Goal: Task Accomplishment & Management: Manage account settings

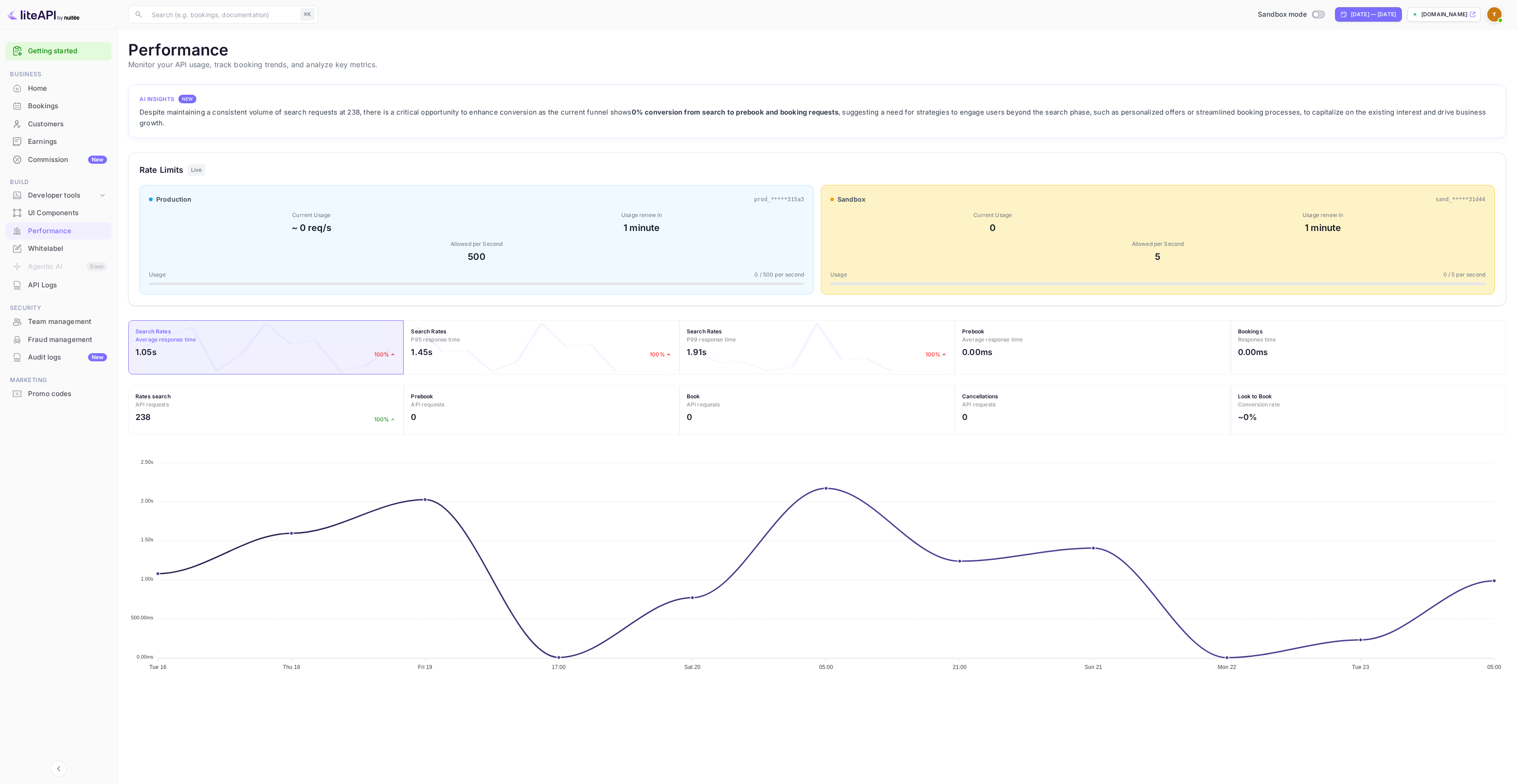
scroll to position [225, 1371]
click at [49, 94] on div "Home" at bounding box center [58, 89] width 106 height 18
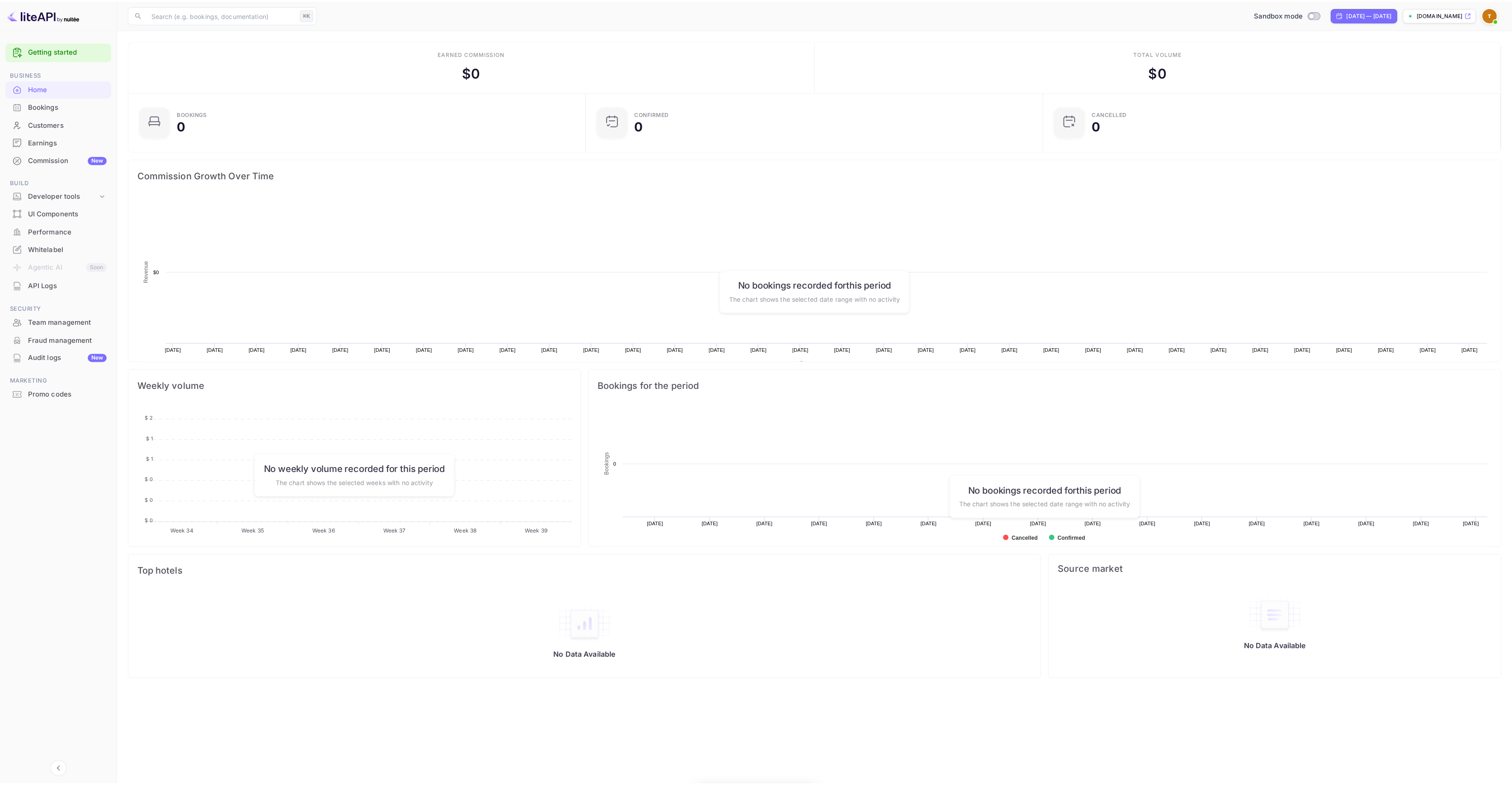
scroll to position [140, 448]
click at [60, 164] on div "Commission New" at bounding box center [68, 160] width 79 height 11
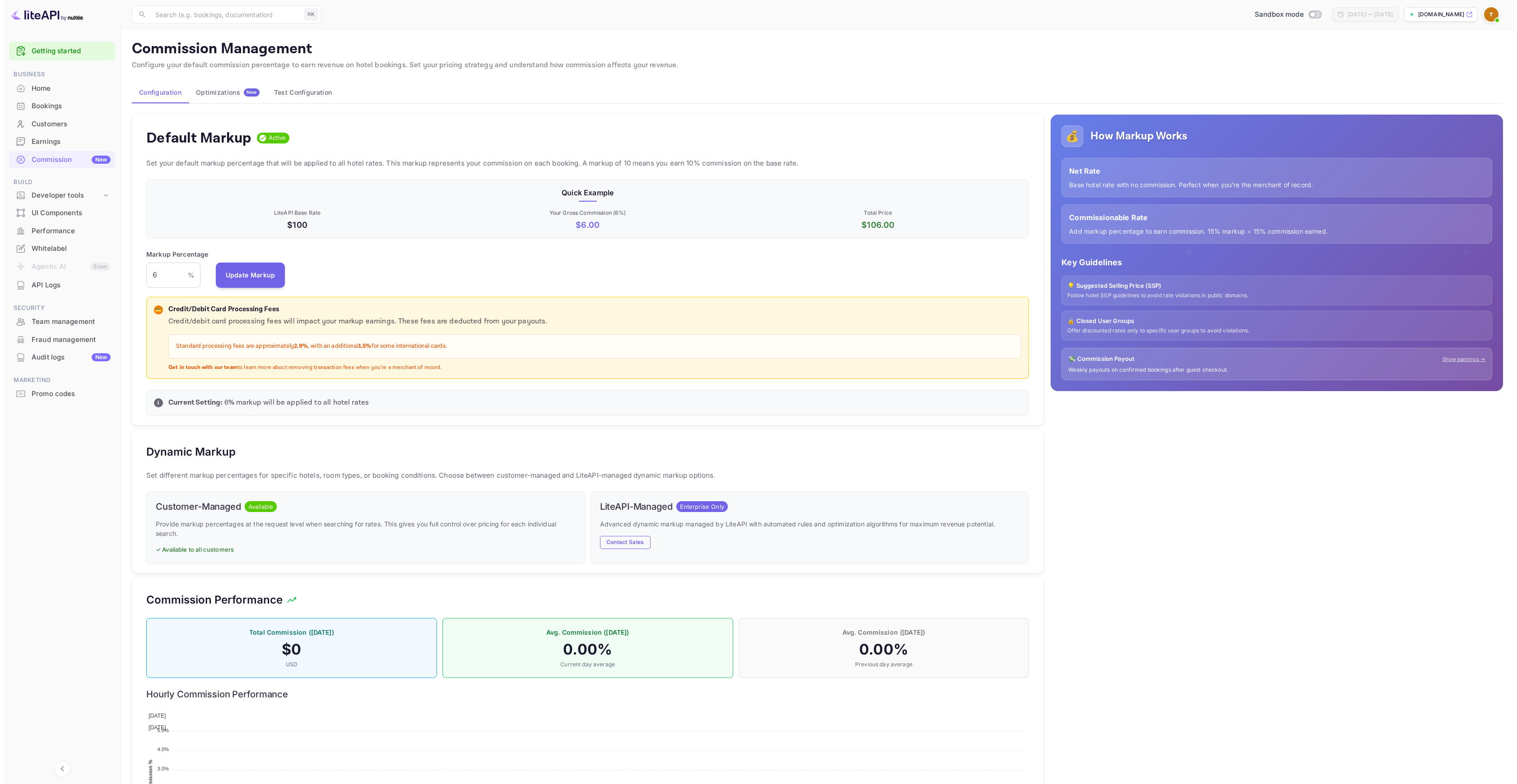
scroll to position [154, 876]
click at [80, 248] on div "Whitelabel" at bounding box center [68, 249] width 79 height 11
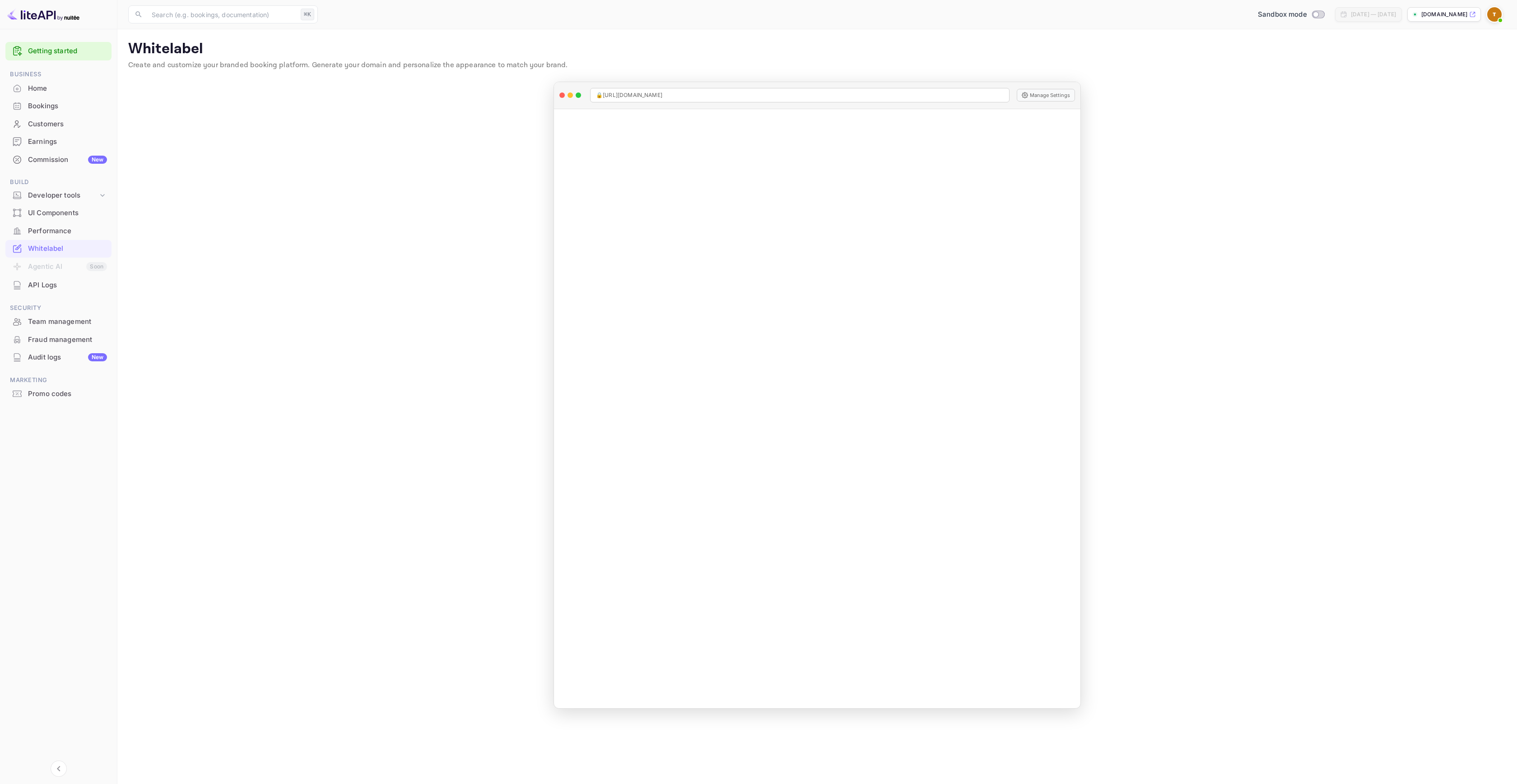
click at [1436, 15] on p "[DOMAIN_NAME]" at bounding box center [1444, 15] width 46 height 8
click at [377, 246] on main "Whitelabel Create and customize your branded booking platform. Generate your do…" at bounding box center [817, 407] width 1400 height 755
click at [52, 249] on div "Whitelabel" at bounding box center [68, 249] width 79 height 11
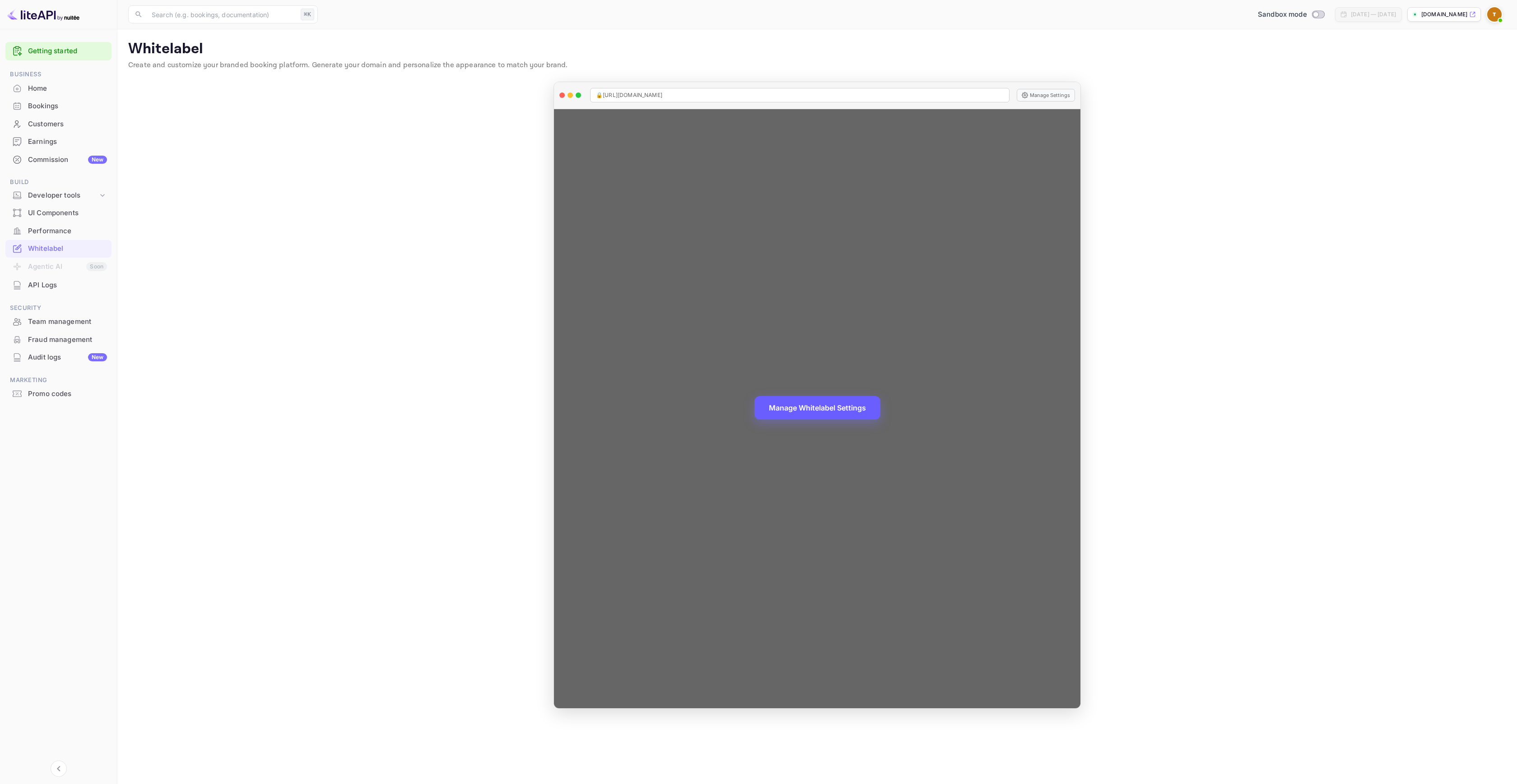
click at [820, 412] on button "Manage Whitelabel Settings" at bounding box center [817, 408] width 126 height 24
click at [859, 412] on button "Manage Whitelabel Settings" at bounding box center [817, 408] width 126 height 24
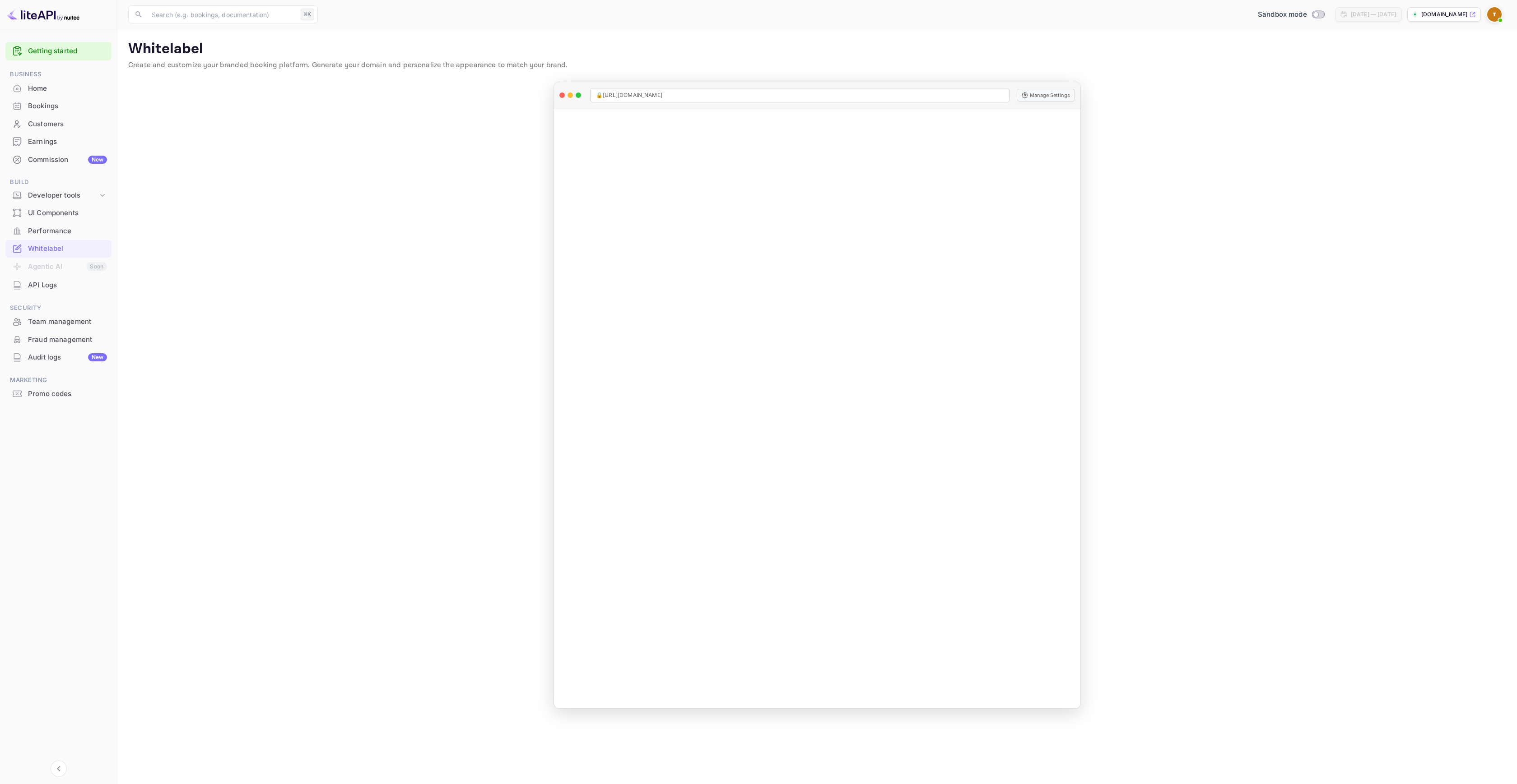
click at [42, 161] on div "Commission New" at bounding box center [68, 160] width 79 height 11
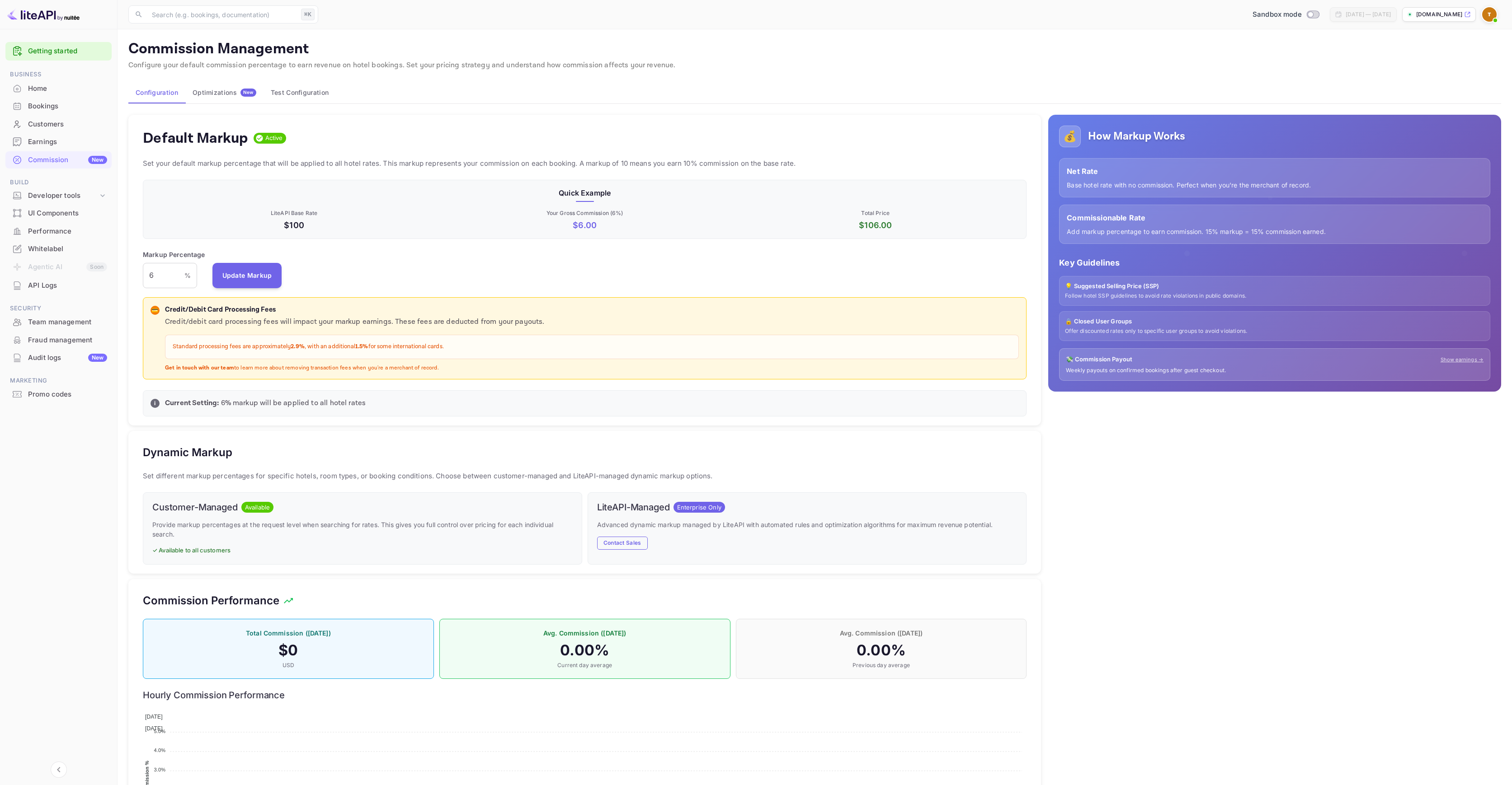
scroll to position [154, 877]
click at [58, 252] on div "Whitelabel" at bounding box center [68, 249] width 79 height 11
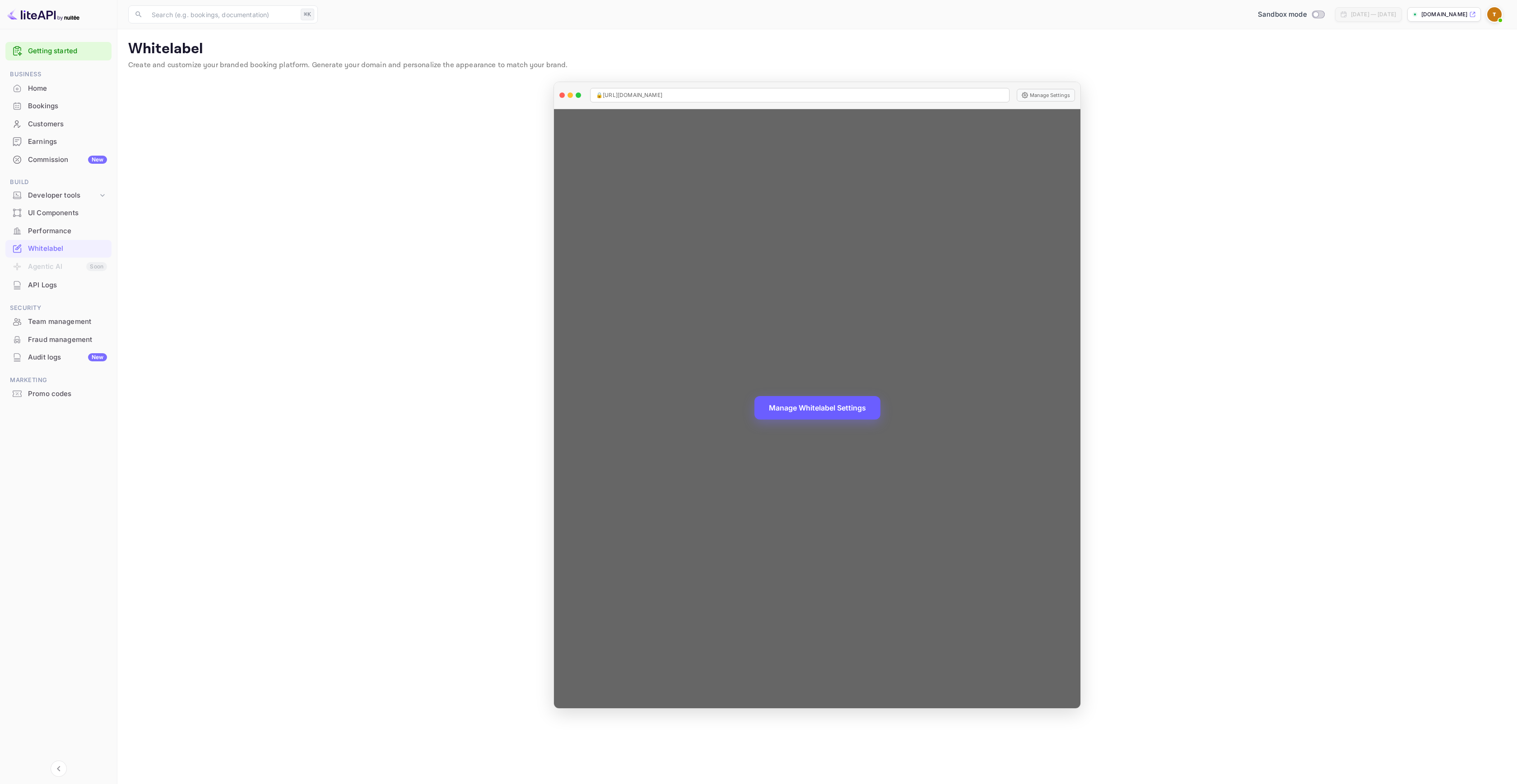
click at [820, 407] on button "Manage Whitelabel Settings" at bounding box center [817, 408] width 126 height 24
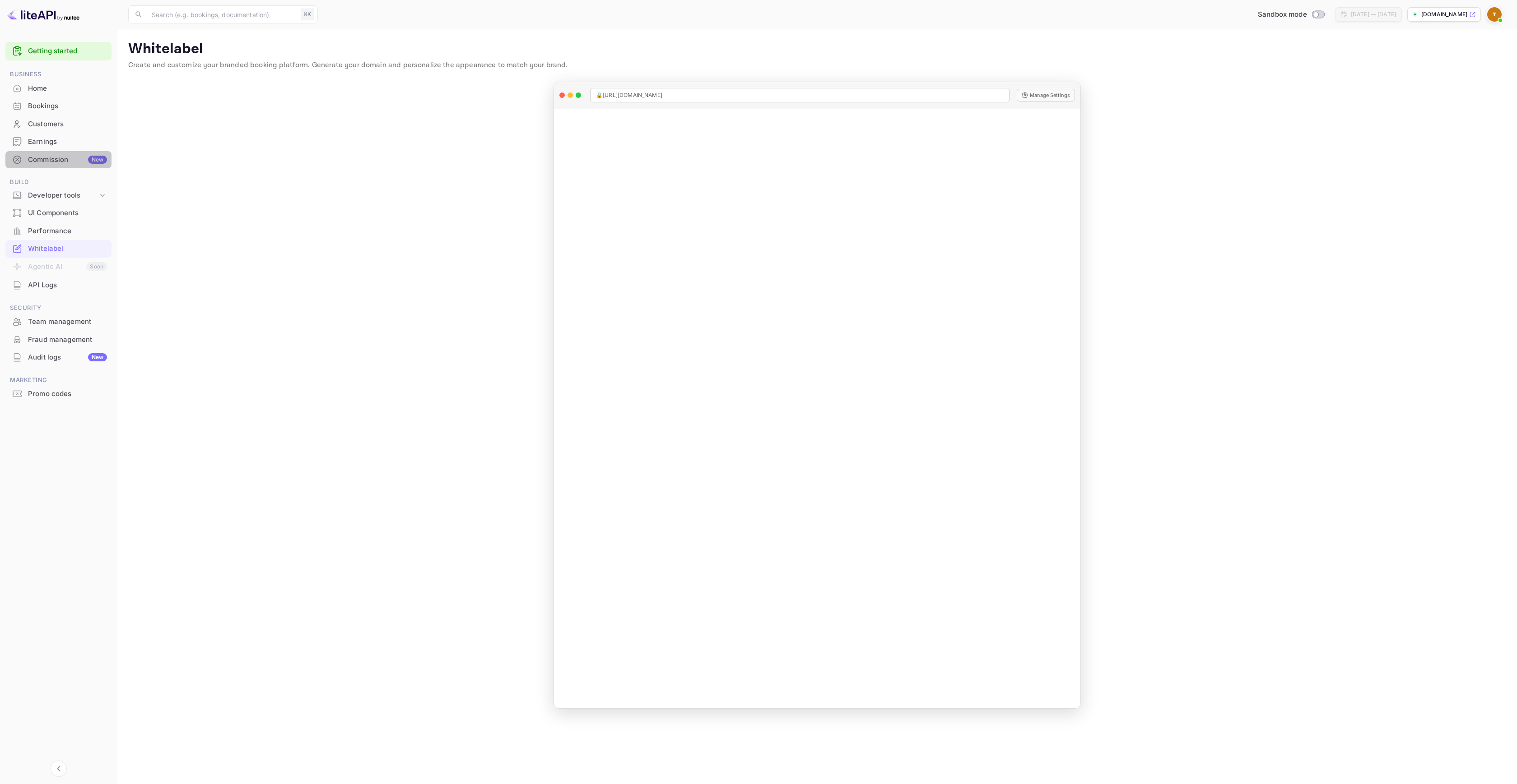
click at [55, 159] on div "Commission New" at bounding box center [68, 160] width 79 height 11
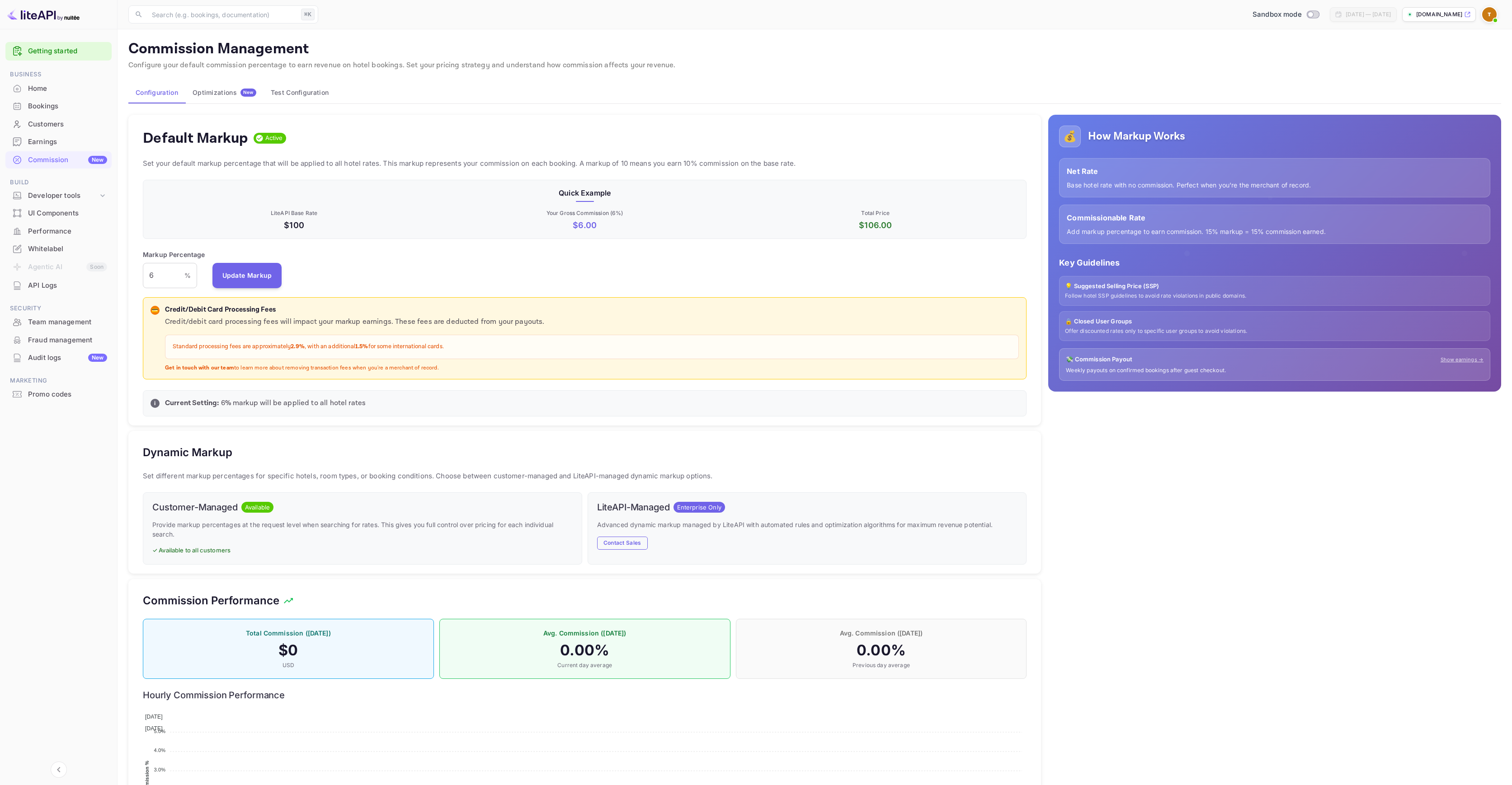
scroll to position [154, 877]
click at [44, 248] on div "Whitelabel" at bounding box center [68, 249] width 79 height 11
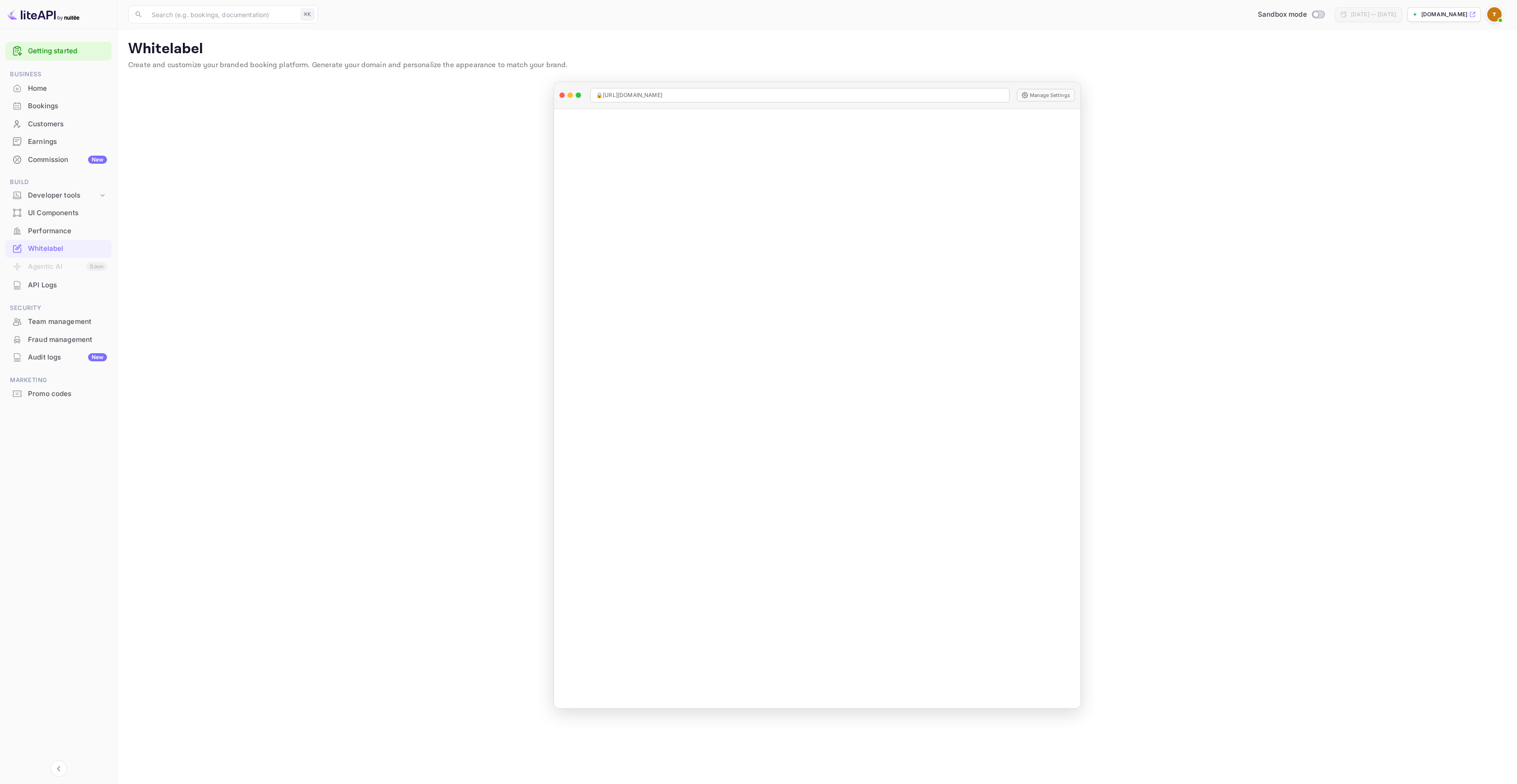
click at [827, 422] on div "Manage Whitelabel Settings" at bounding box center [817, 409] width 526 height 599
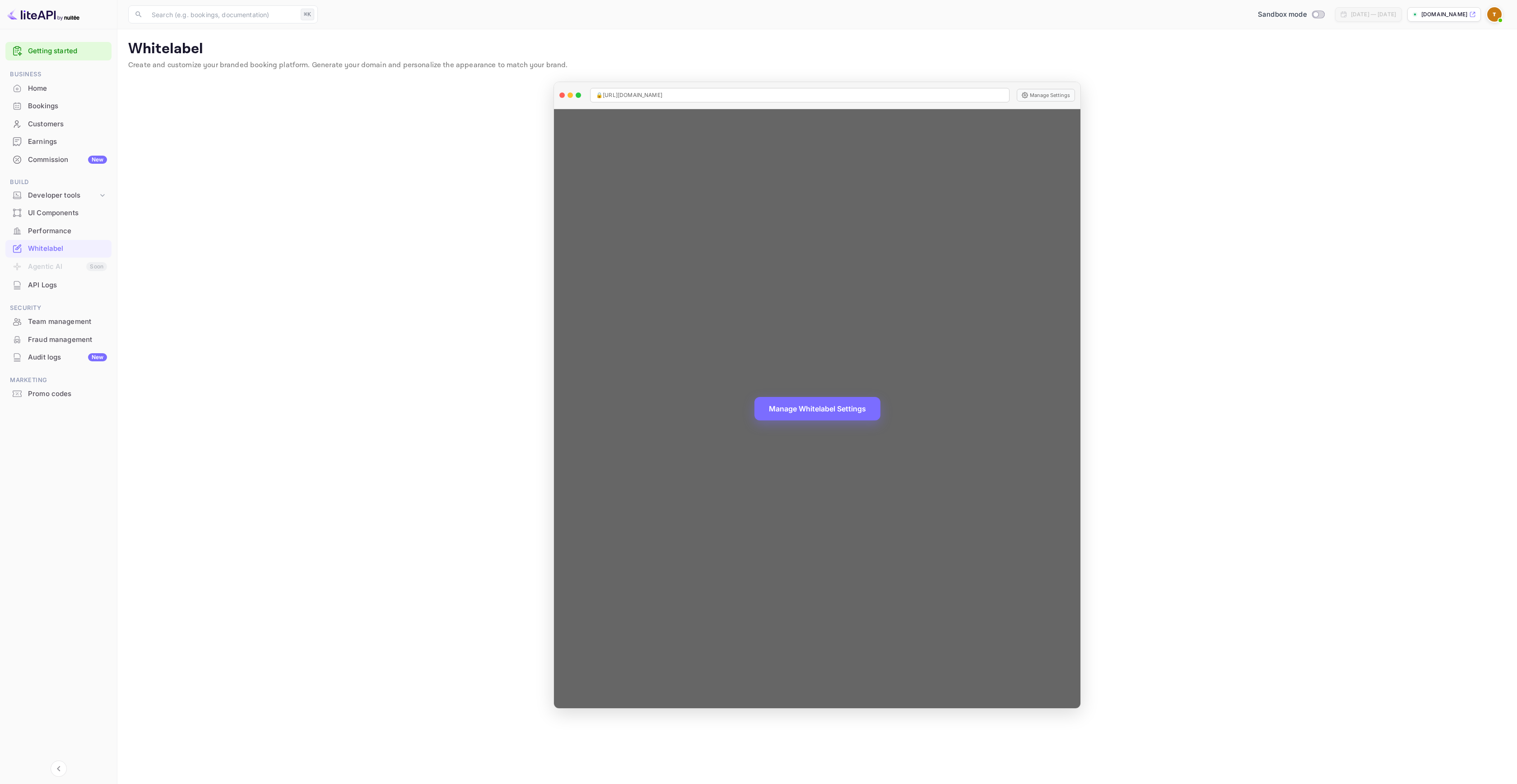
click at [793, 423] on div "Manage Whitelabel Settings" at bounding box center [817, 409] width 526 height 599
click at [794, 415] on button "Manage Whitelabel Settings" at bounding box center [817, 408] width 126 height 24
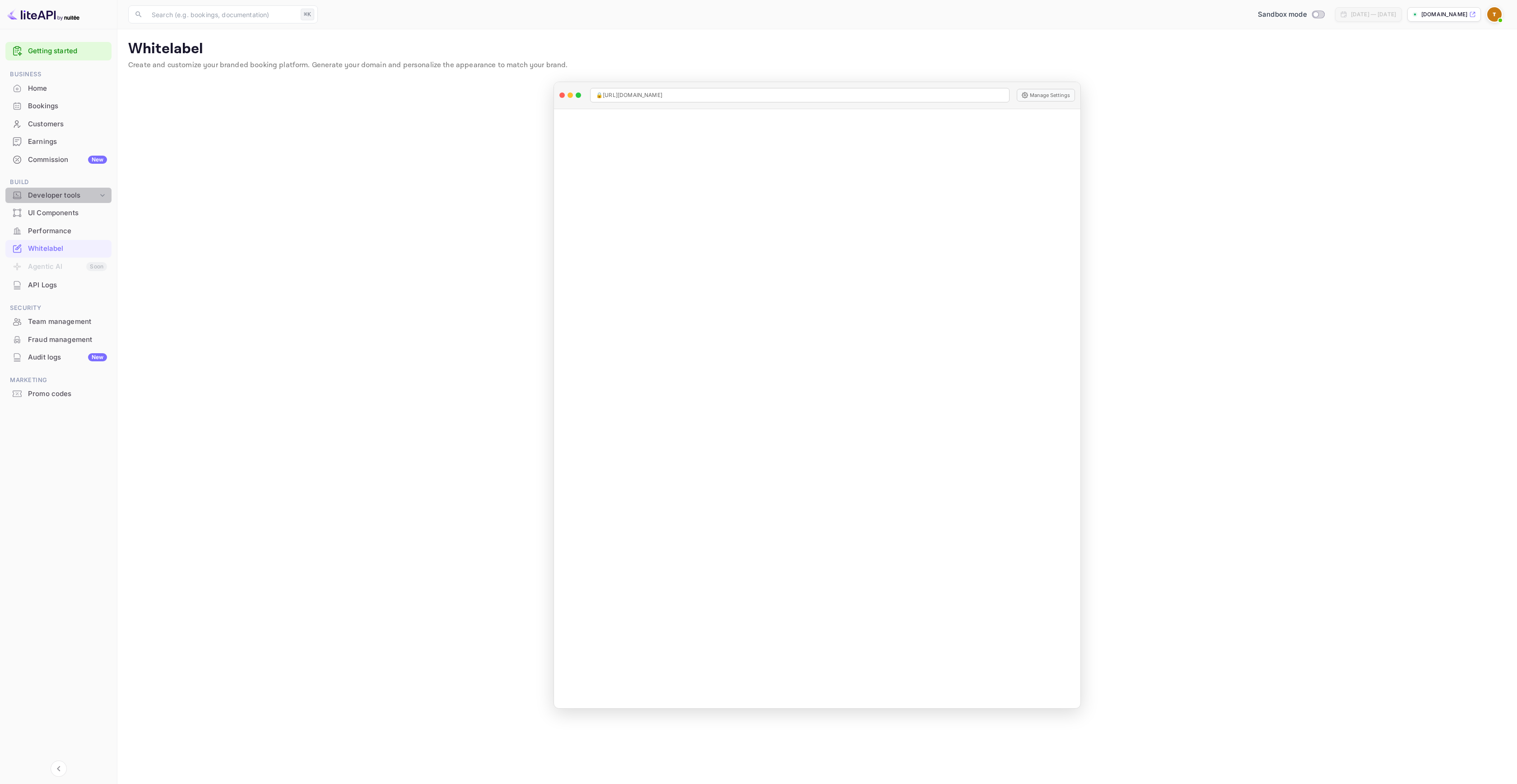
click at [54, 192] on div "Developer tools" at bounding box center [63, 196] width 70 height 11
click at [74, 211] on p "API docs and SDKs" at bounding box center [61, 211] width 59 height 9
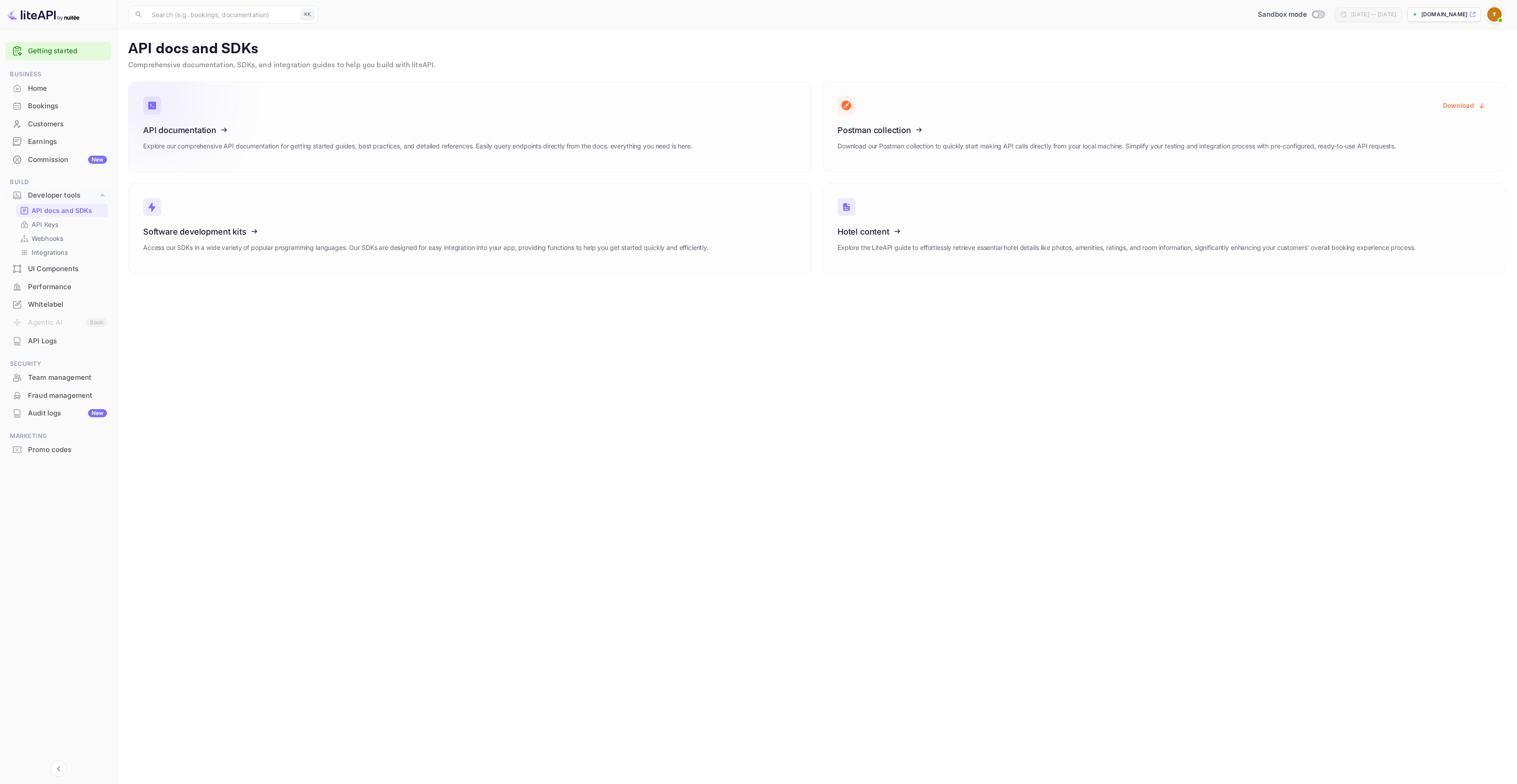
click at [384, 134] on h3 "API documentation" at bounding box center [418, 130] width 549 height 9
click at [1502, 19] on span at bounding box center [1500, 20] width 9 height 9
click at [1410, 85] on p "Settings" at bounding box center [1413, 89] width 26 height 9
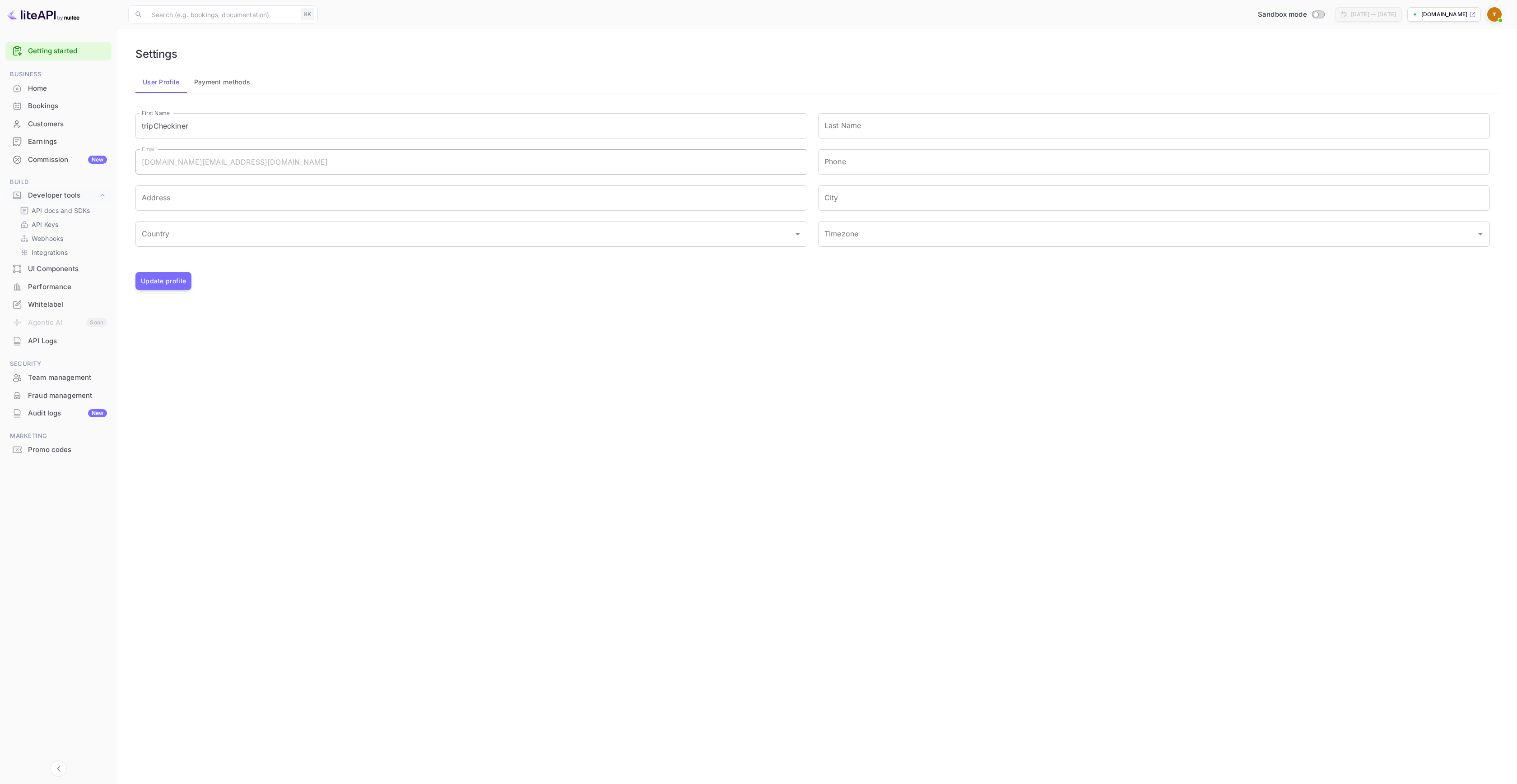
click at [52, 162] on div "Commission New" at bounding box center [68, 160] width 79 height 11
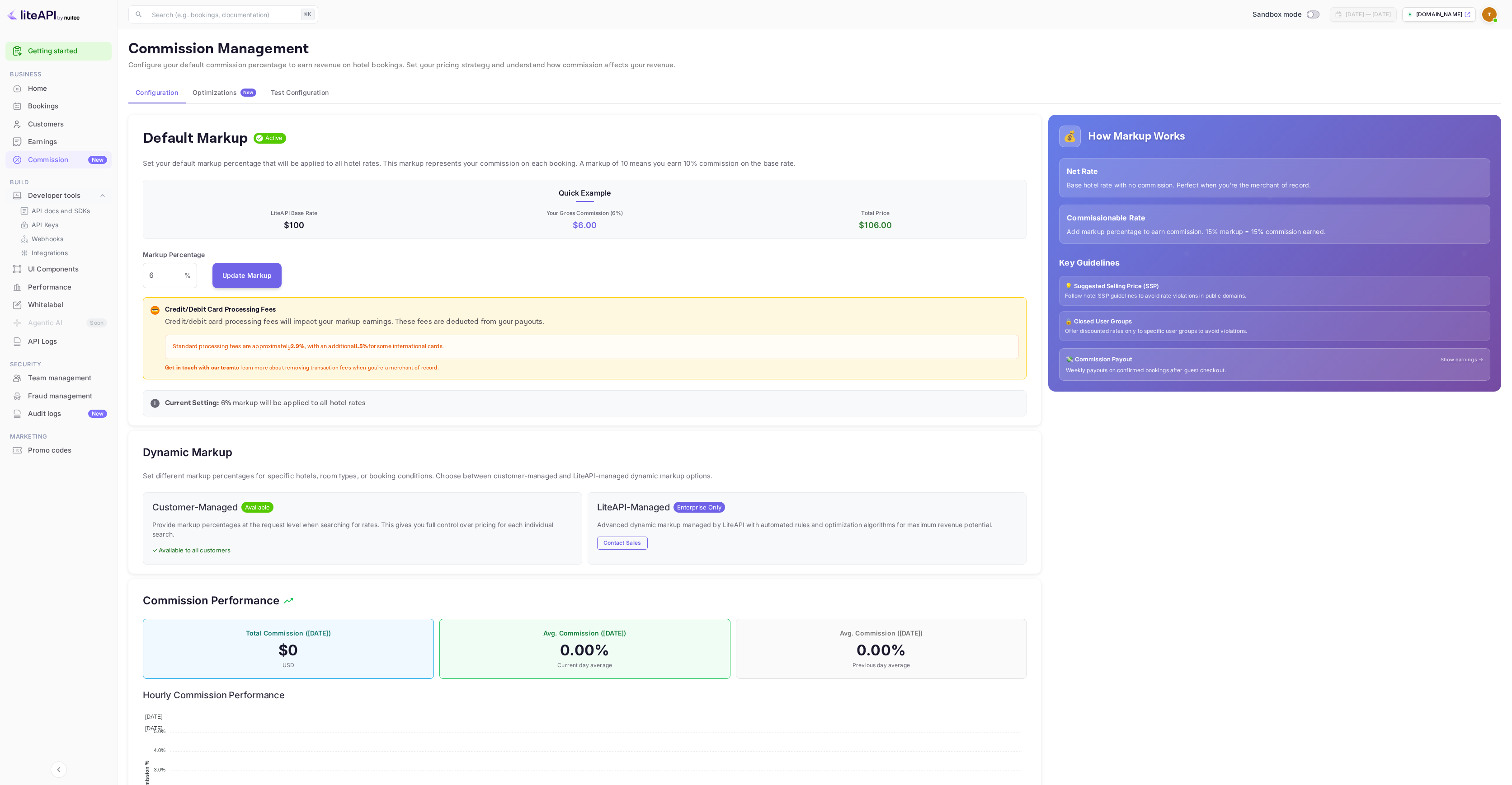
scroll to position [154, 877]
click at [203, 278] on div "Markup Percentage 6 % ​" at bounding box center [174, 269] width 63 height 38
click at [255, 276] on button "Update Markup" at bounding box center [247, 275] width 70 height 25
click at [245, 272] on button "Update Markup" at bounding box center [247, 275] width 70 height 25
click at [58, 307] on div "Whitelabel" at bounding box center [68, 305] width 79 height 11
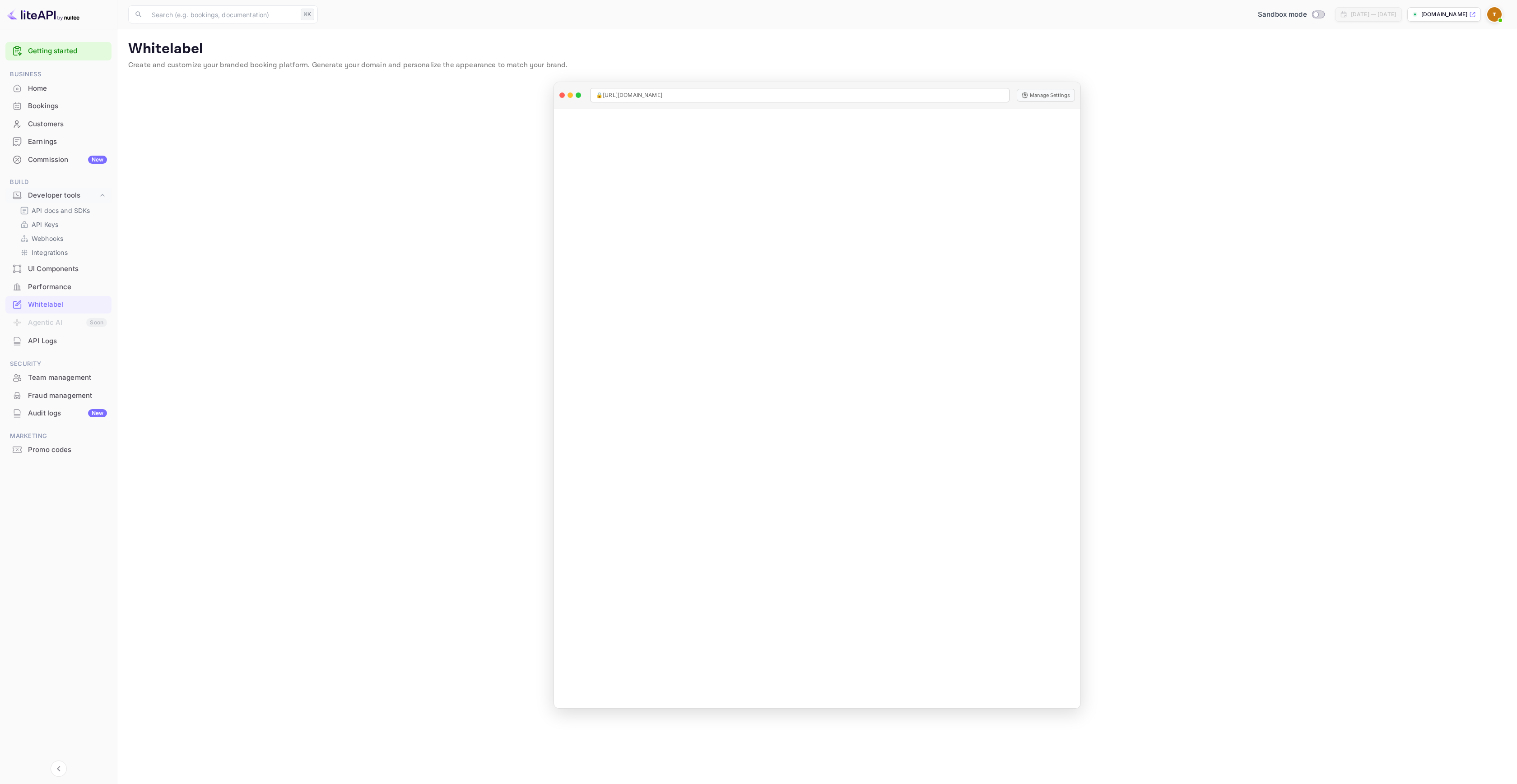
click at [404, 417] on main "Whitelabel Create and customize your branded booking platform. Generate your do…" at bounding box center [817, 407] width 1400 height 755
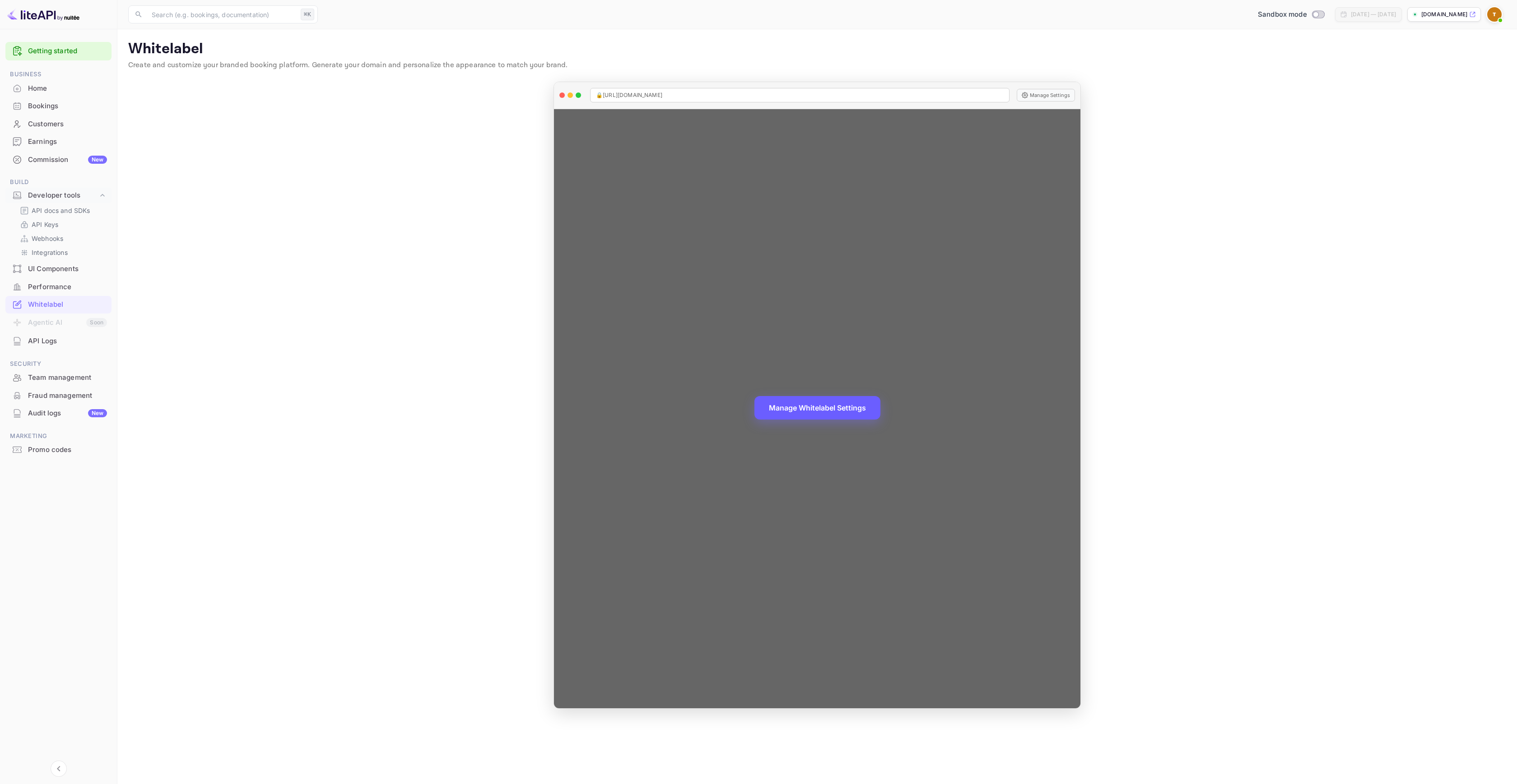
click at [801, 405] on button "Manage Whitelabel Settings" at bounding box center [817, 408] width 126 height 24
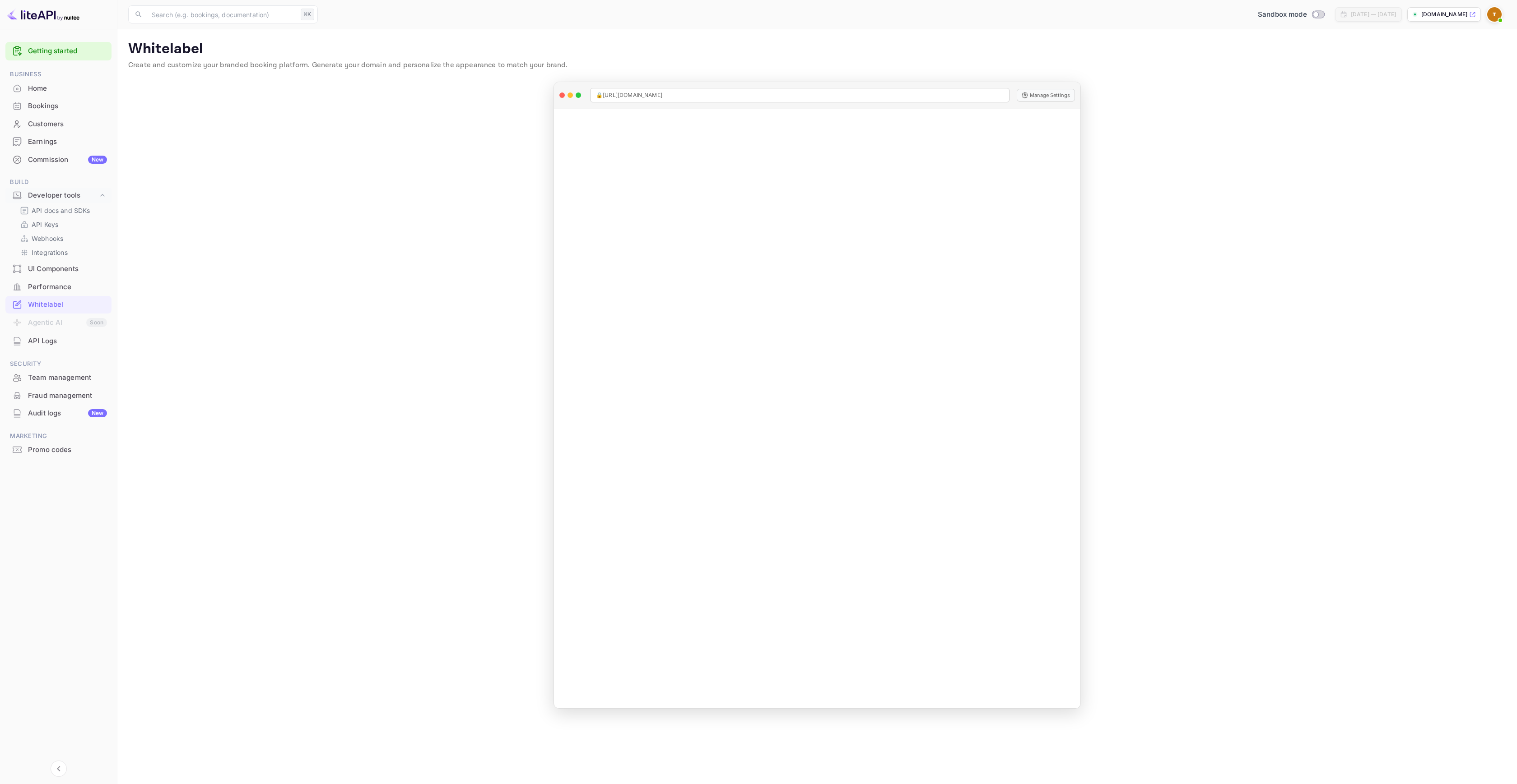
click at [53, 146] on div "Earnings" at bounding box center [68, 142] width 79 height 11
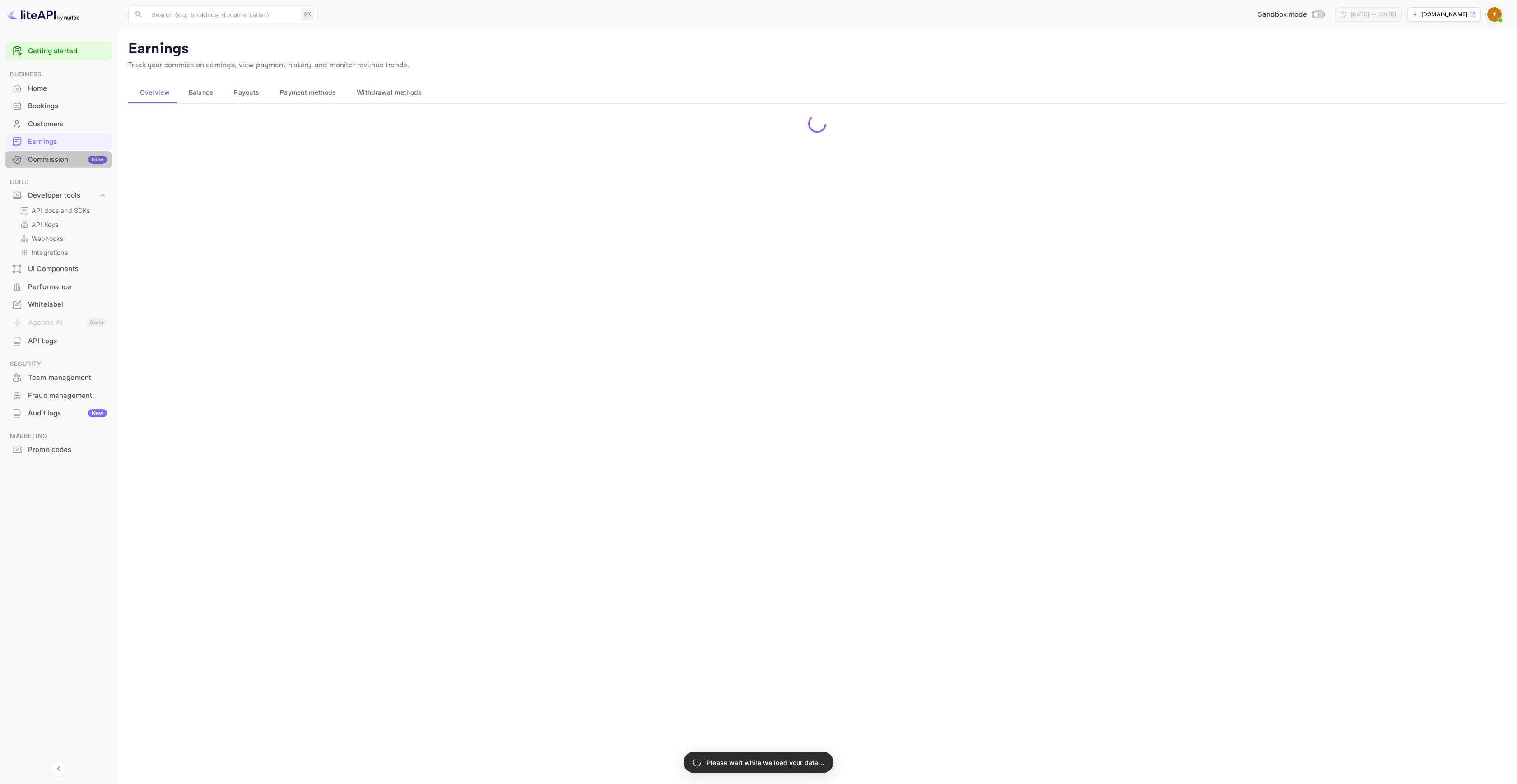
click at [52, 162] on div "Commission New" at bounding box center [68, 160] width 79 height 11
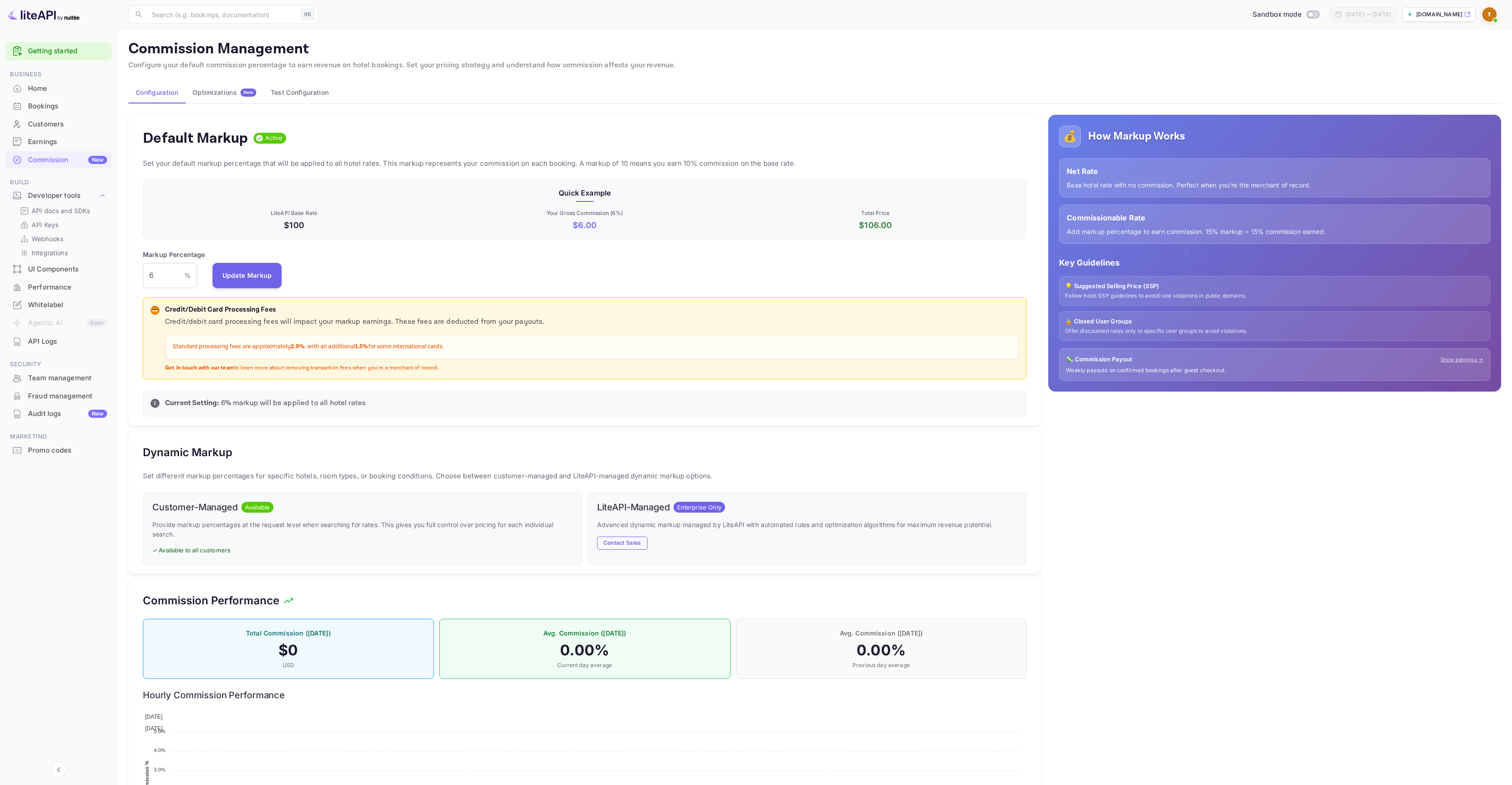
scroll to position [154, 877]
click at [47, 162] on div "Commission New" at bounding box center [68, 160] width 79 height 11
